Goal: Task Accomplishment & Management: Use online tool/utility

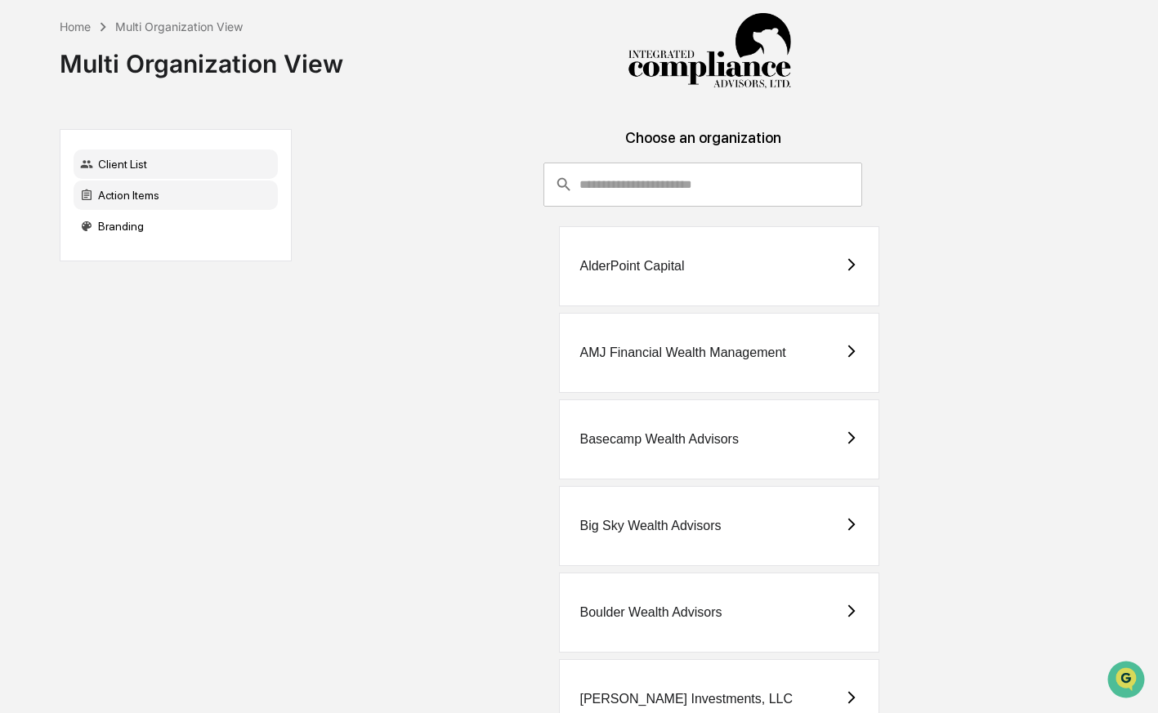
click at [212, 194] on div "Action Items" at bounding box center [176, 195] width 204 height 29
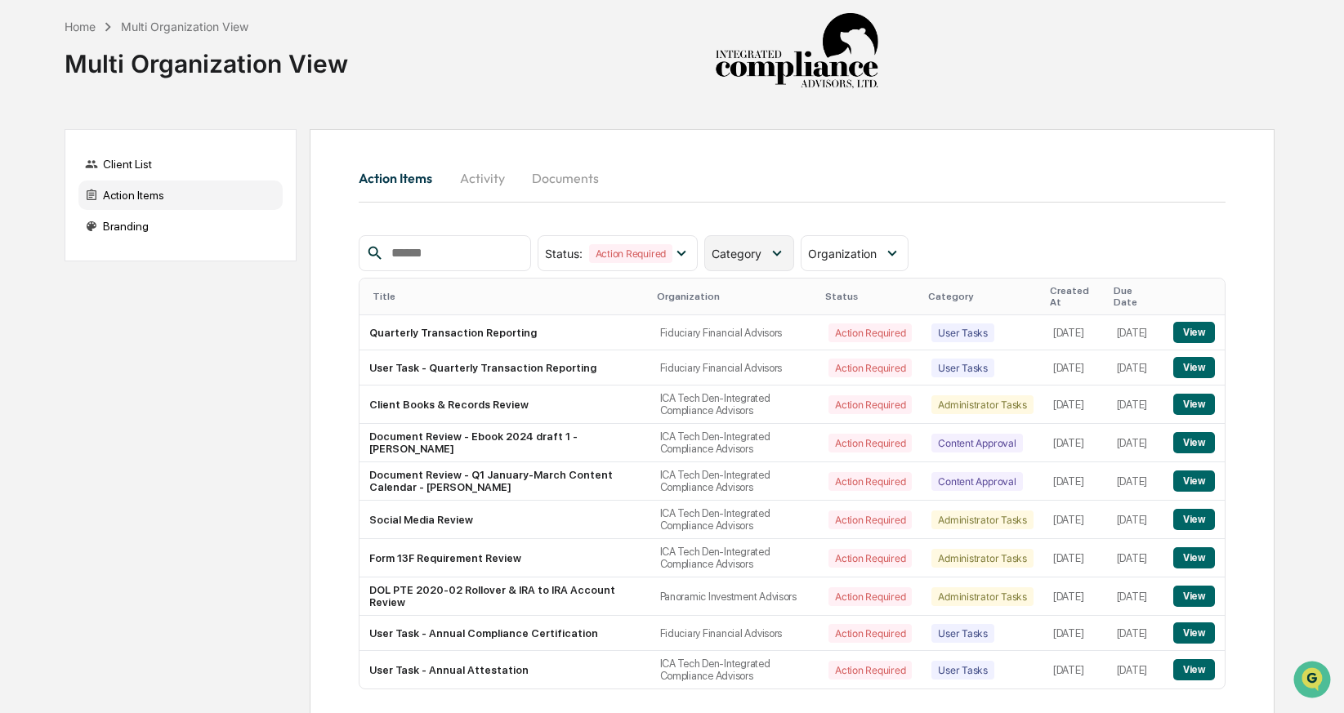
click at [787, 243] on div "Category" at bounding box center [748, 253] width 89 height 36
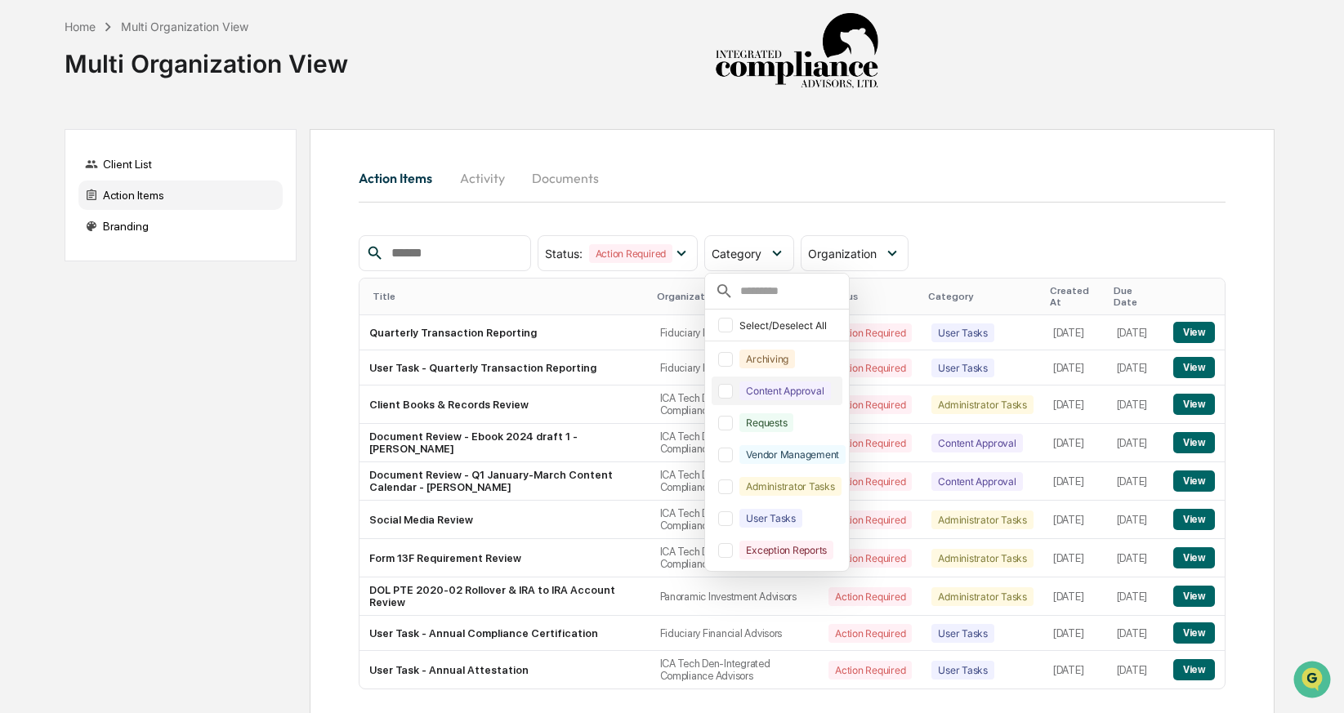
click at [728, 394] on div at bounding box center [725, 391] width 15 height 15
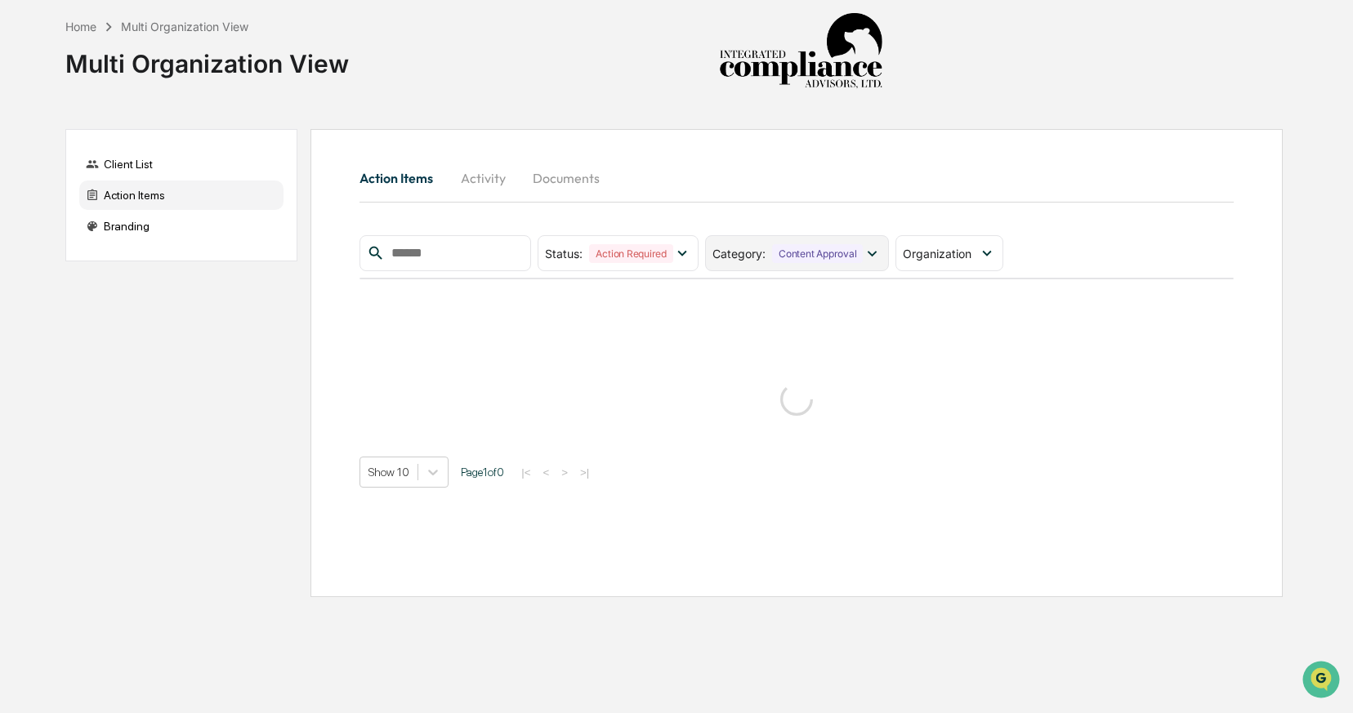
click at [778, 257] on div "Content Approval" at bounding box center [817, 253] width 91 height 19
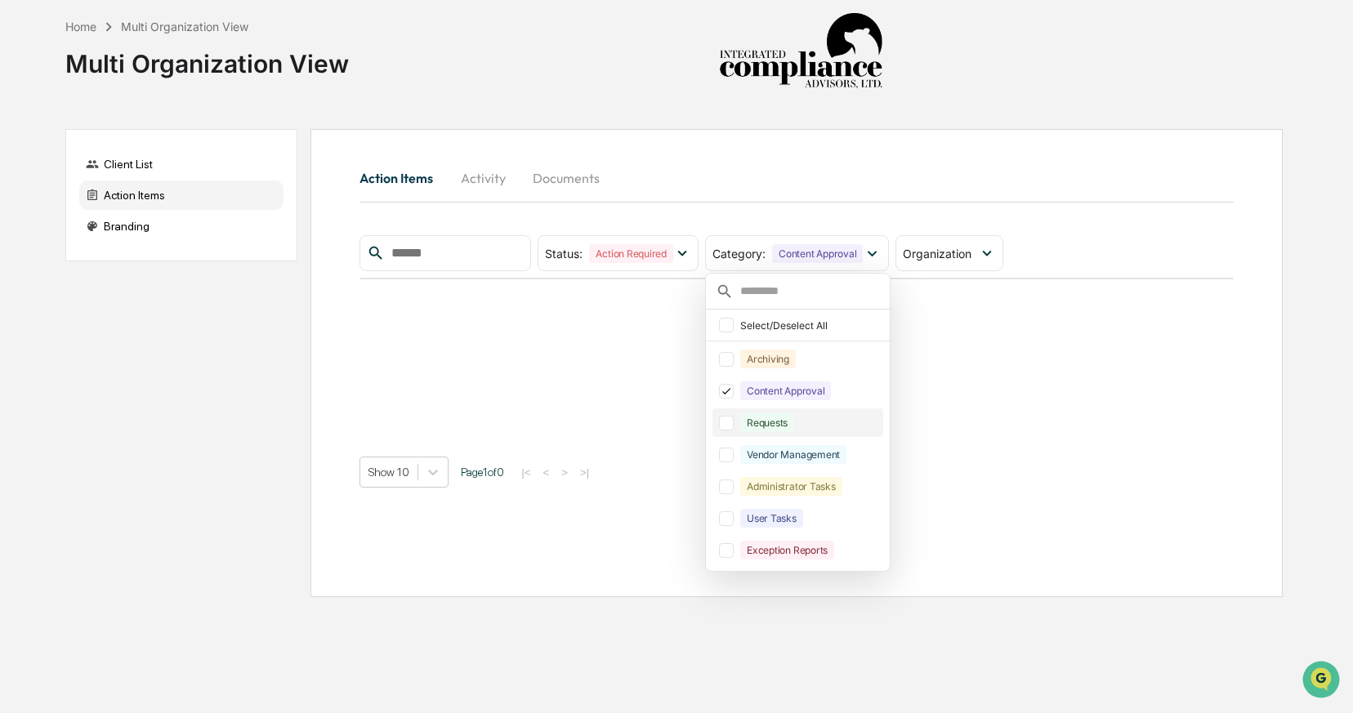
click at [734, 422] on div at bounding box center [726, 423] width 15 height 15
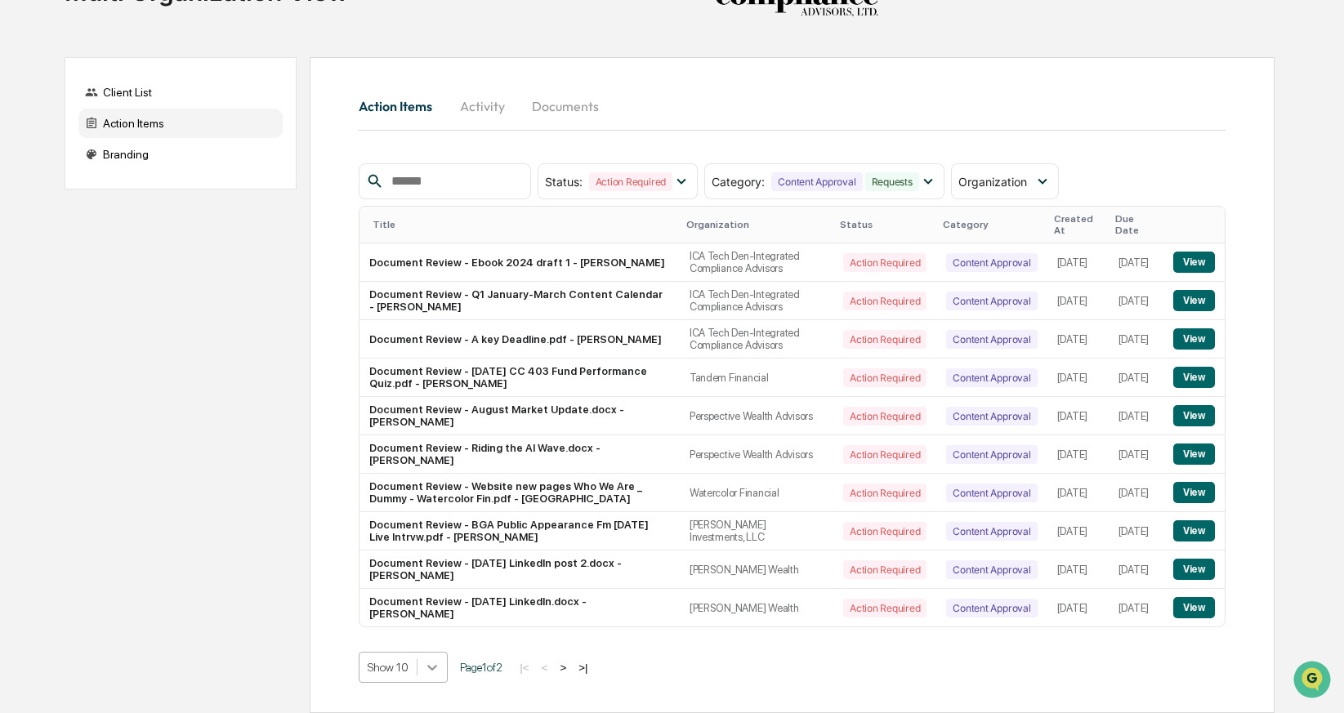
scroll to position [188, 0]
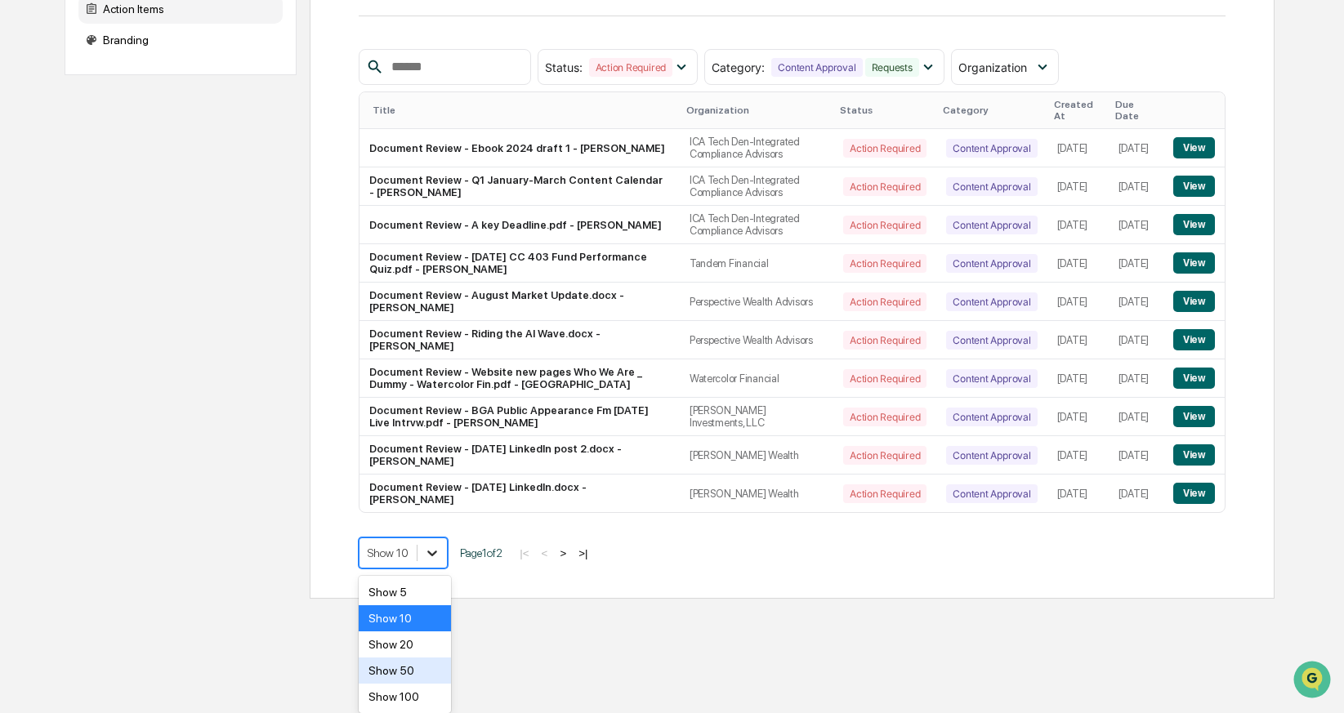
click at [430, 599] on body "Home Multi Organization View Multi Organization View Client List Action Items B…" at bounding box center [672, 206] width 1344 height 785
click at [430, 671] on div "Show 50" at bounding box center [405, 671] width 92 height 26
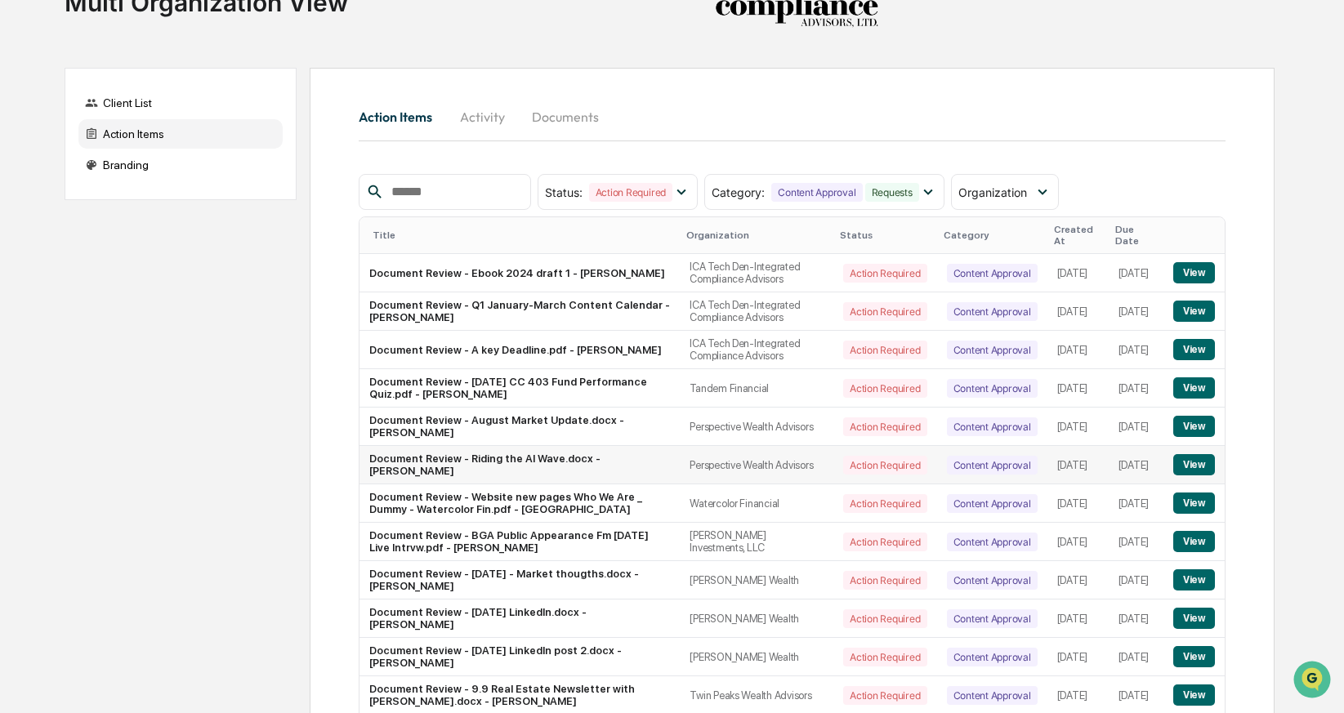
scroll to position [225, 0]
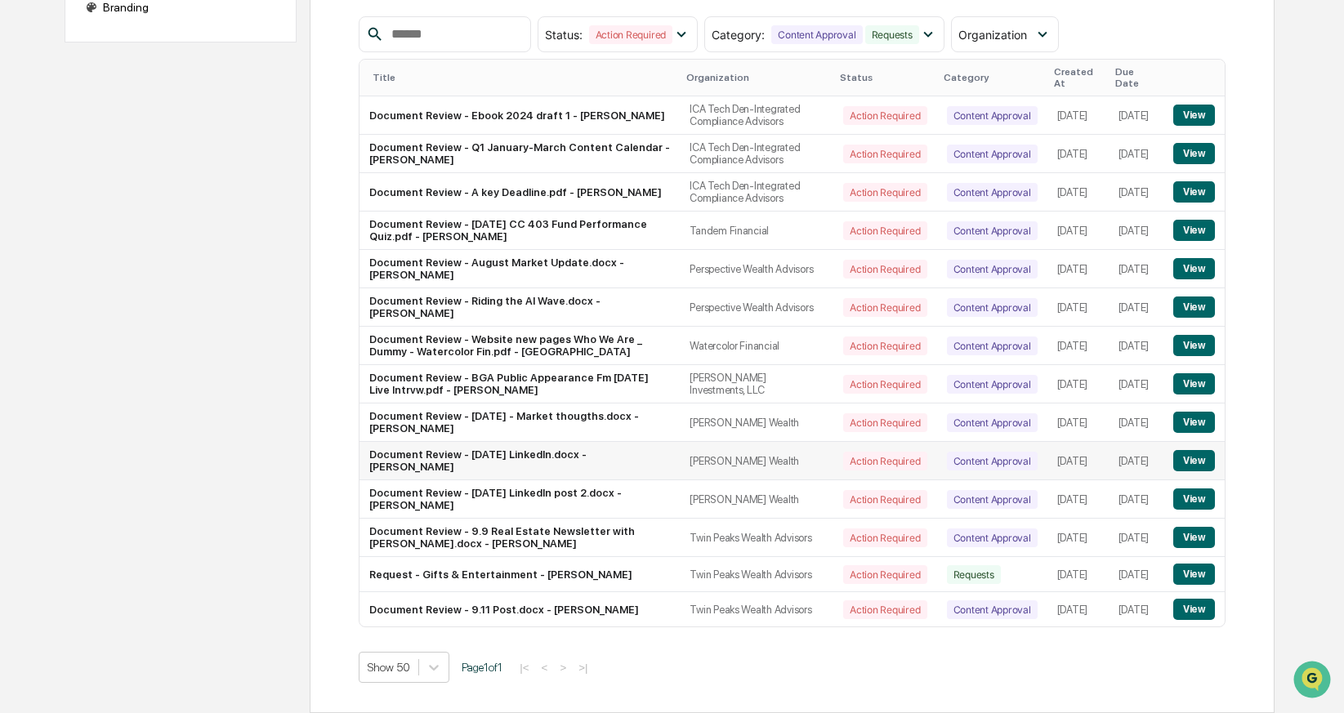
click at [1157, 456] on button "View" at bounding box center [1194, 460] width 42 height 21
